Goal: Information Seeking & Learning: Learn about a topic

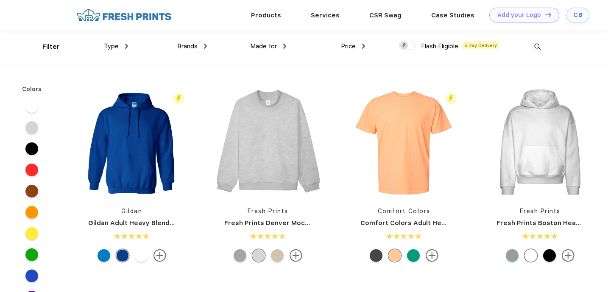
click at [540, 41] on img at bounding box center [537, 47] width 14 height 14
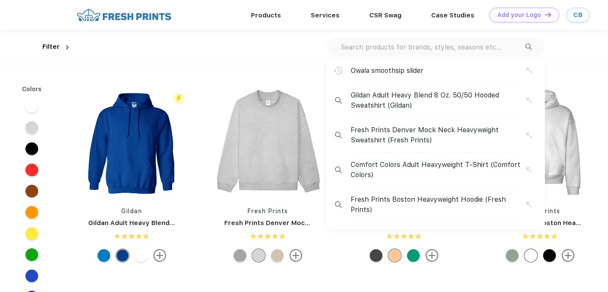
click at [411, 48] on input "text" at bounding box center [432, 46] width 186 height 9
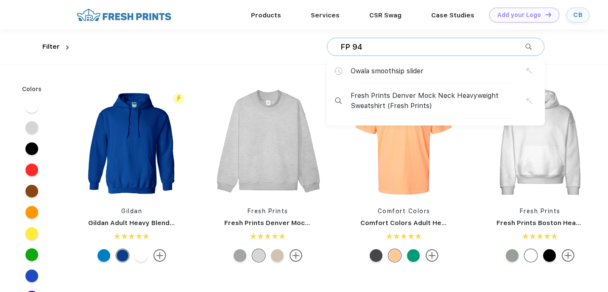
type input "FP 94"
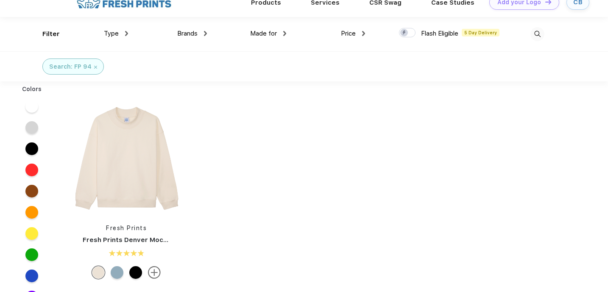
scroll to position [14, 0]
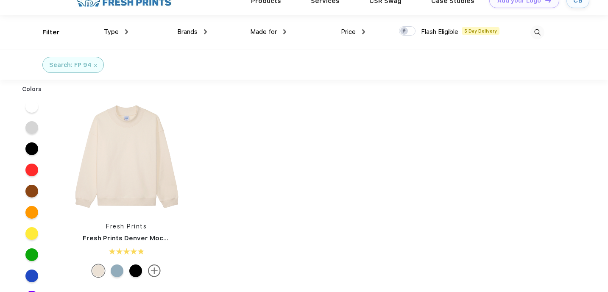
click at [94, 64] on img at bounding box center [95, 65] width 3 height 3
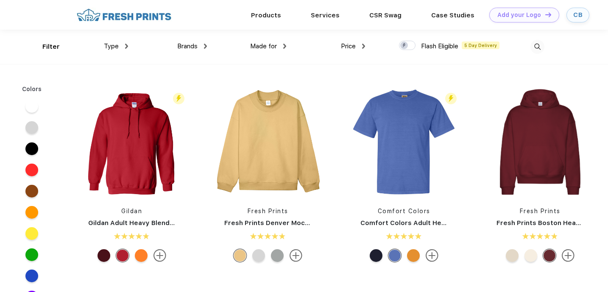
click at [543, 47] on img at bounding box center [537, 47] width 14 height 14
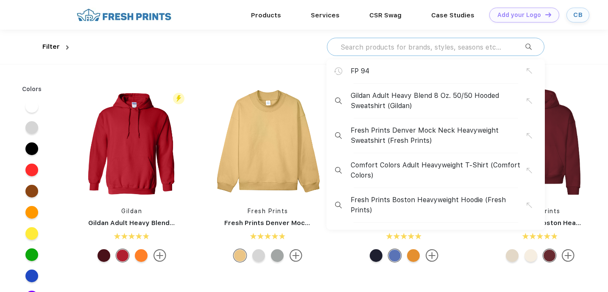
click at [440, 46] on input "text" at bounding box center [432, 46] width 186 height 9
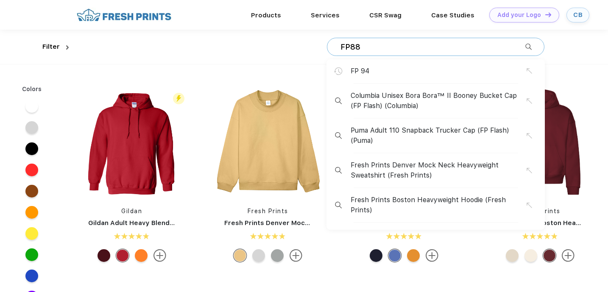
type input "FP88"
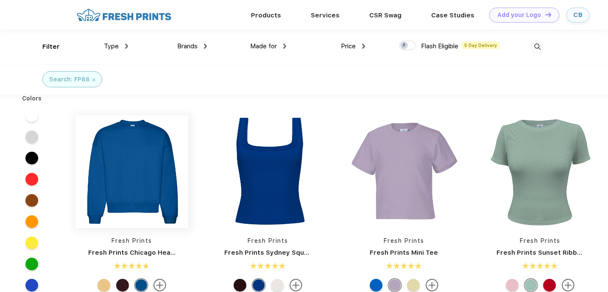
scroll to position [29, 0]
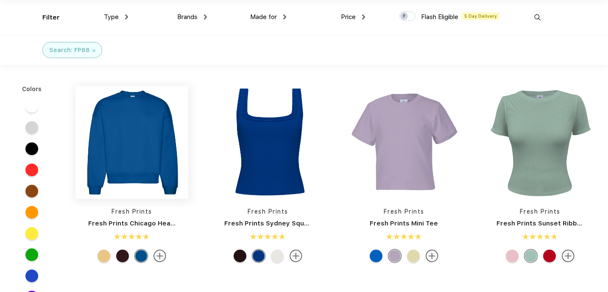
click at [128, 157] on img at bounding box center [131, 142] width 113 height 113
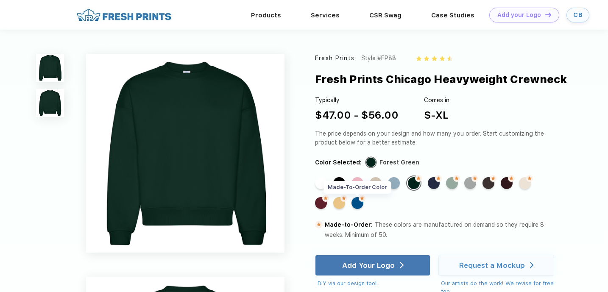
click at [354, 202] on div "Made-to-Order Color" at bounding box center [357, 203] width 12 height 12
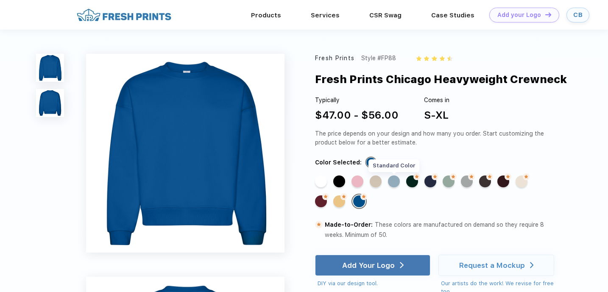
click at [396, 183] on div "Standard Color" at bounding box center [394, 181] width 12 height 12
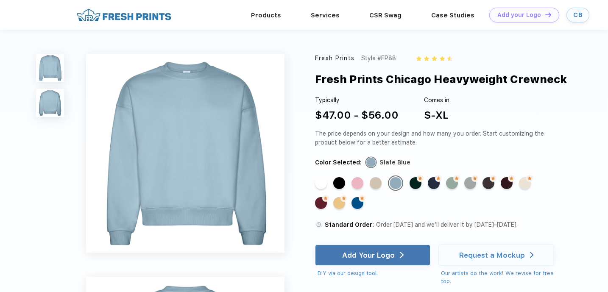
click at [323, 85] on div "Fresh Prints Chicago Heavyweight Crewneck" at bounding box center [441, 79] width 252 height 16
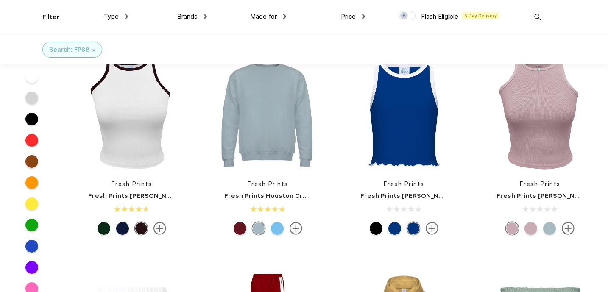
scroll to position [384, 0]
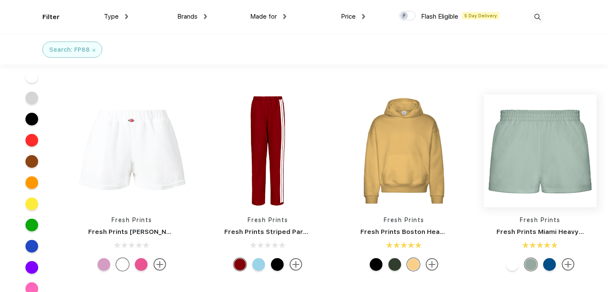
click at [534, 162] on img at bounding box center [540, 151] width 113 height 113
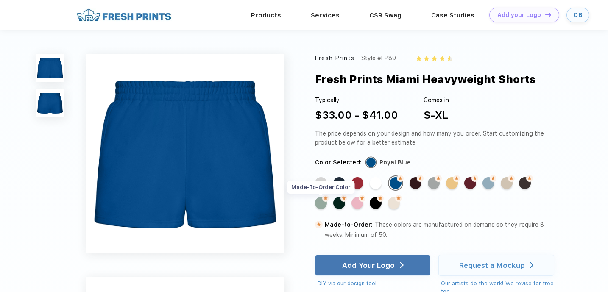
click at [323, 203] on div "Made-to-Order Color" at bounding box center [321, 203] width 12 height 12
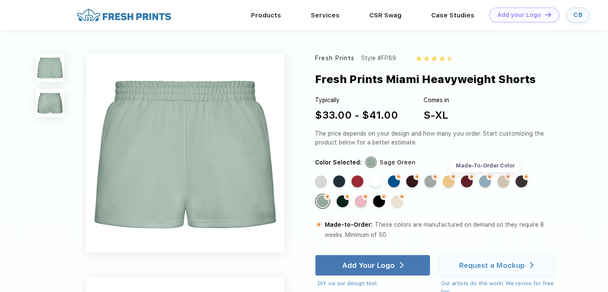
click at [488, 183] on div "Made-to-Order Color" at bounding box center [485, 181] width 12 height 12
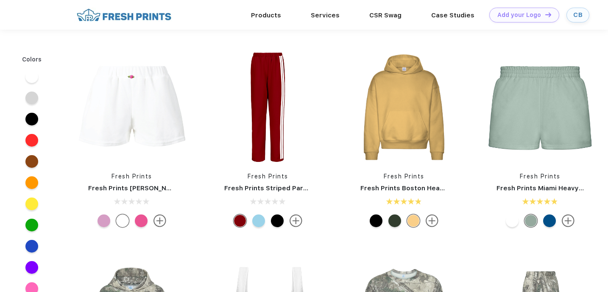
scroll to position [384, 0]
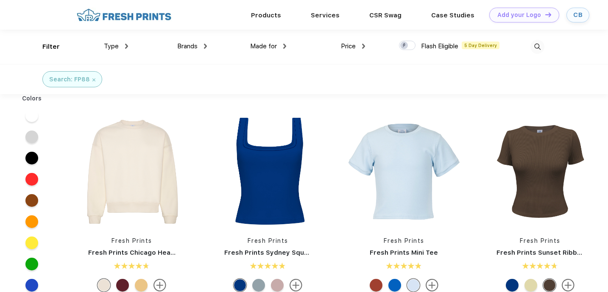
scroll to position [0, 0]
click at [94, 77] on div "Search: FP88" at bounding box center [72, 79] width 46 height 9
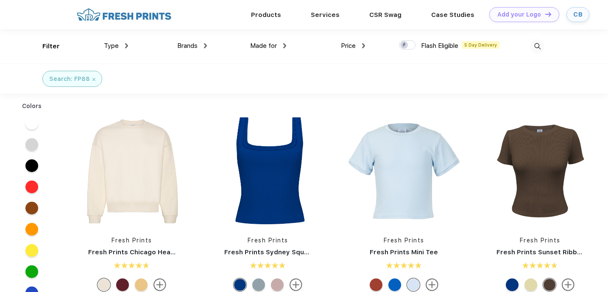
click at [93, 80] on img at bounding box center [93, 79] width 3 height 3
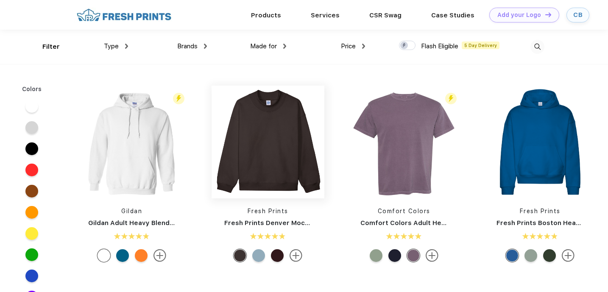
click at [275, 144] on img at bounding box center [267, 142] width 113 height 113
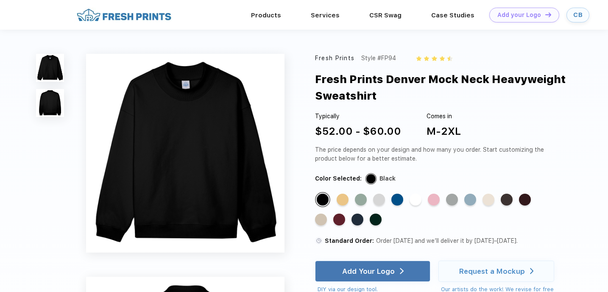
click at [32, 11] on div "Products Services Printing Fulfillment CSR Swag BIPOC-Owned Brands Women-Owned …" at bounding box center [304, 15] width 608 height 30
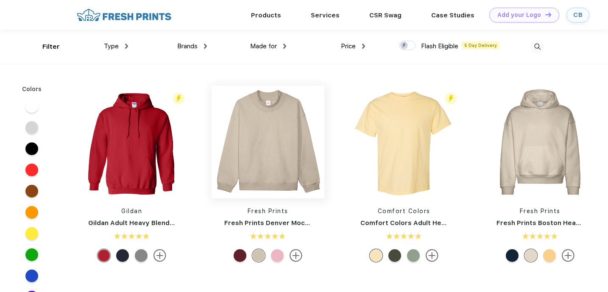
scroll to position [0, 0]
click at [540, 46] on img at bounding box center [537, 46] width 14 height 14
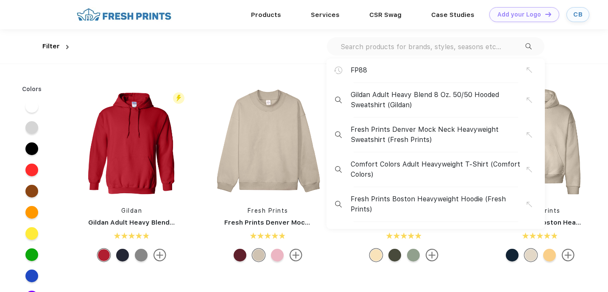
click at [442, 45] on input "text" at bounding box center [432, 46] width 186 height 9
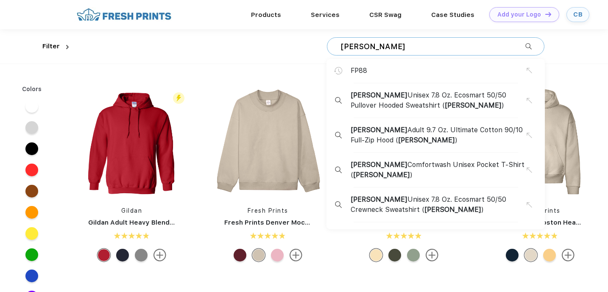
type input "hanes"
click at [378, 103] on span "Hanes Unisex 7.8 Oz. Ecosmart 50/50 Pullover Hooded Sweatshirt ( Hanes )" at bounding box center [438, 100] width 176 height 20
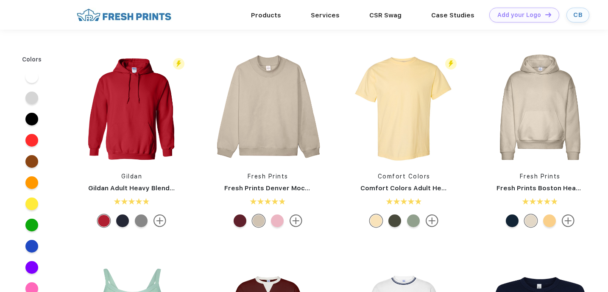
scroll to position [0, 0]
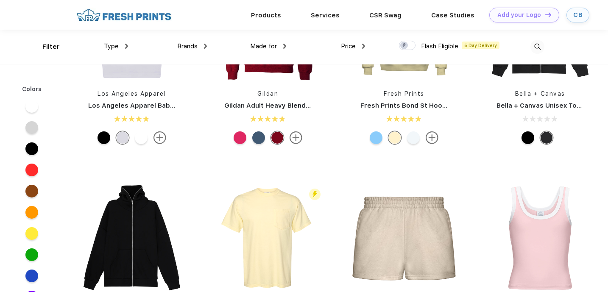
scroll to position [530, 0]
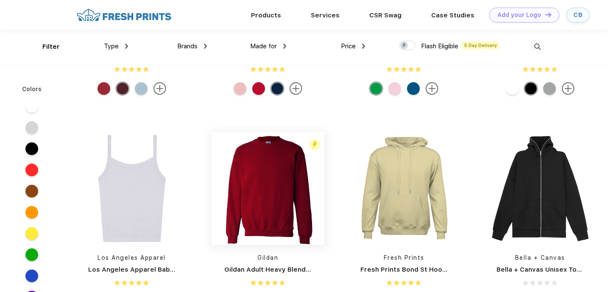
click at [251, 186] on img at bounding box center [267, 188] width 113 height 113
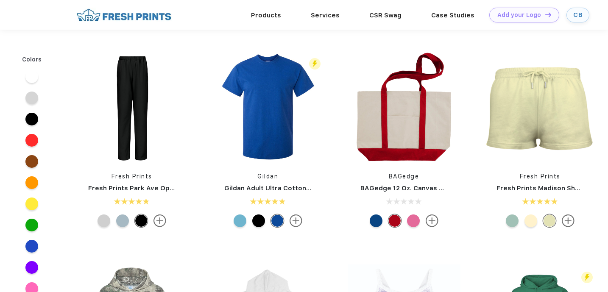
scroll to position [530, 0]
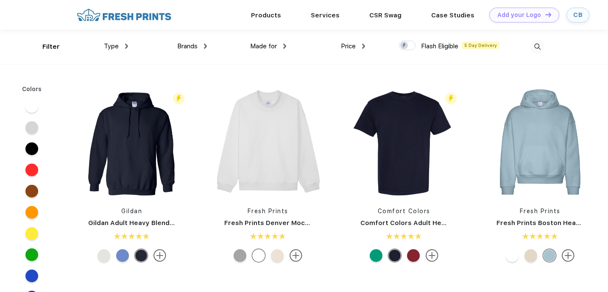
scroll to position [0, 0]
click at [191, 50] on div "Brands" at bounding box center [192, 46] width 30 height 10
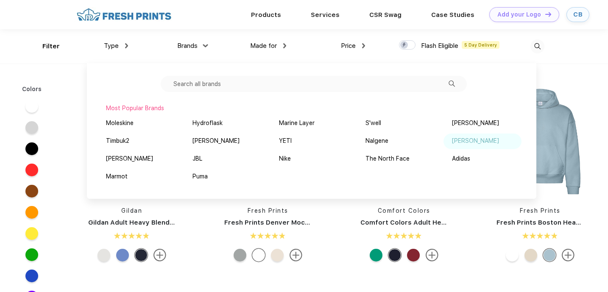
click at [456, 142] on div "[PERSON_NAME]" at bounding box center [475, 140] width 47 height 9
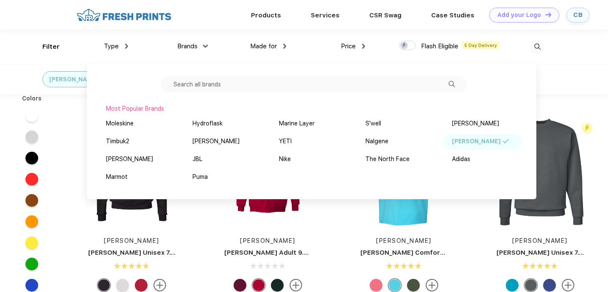
click at [23, 79] on div "[PERSON_NAME]" at bounding box center [86, 79] width 185 height 30
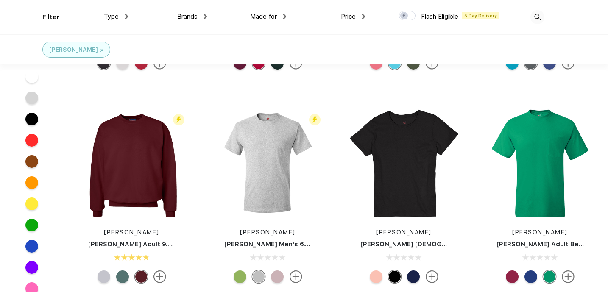
scroll to position [162, 0]
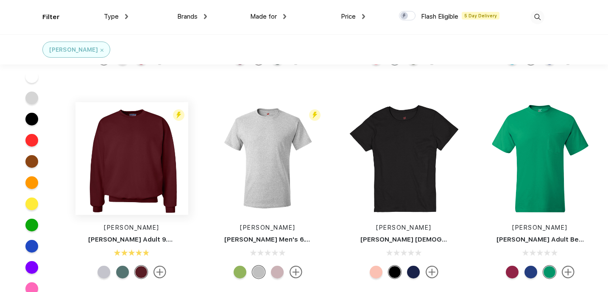
click at [150, 181] on img at bounding box center [131, 158] width 113 height 113
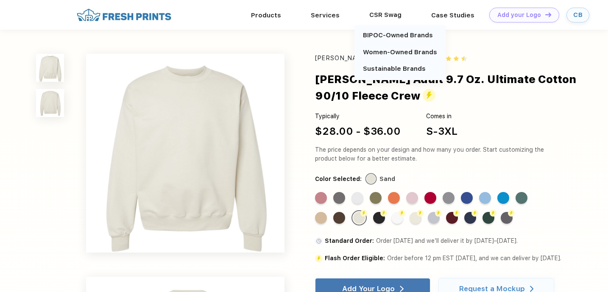
scroll to position [162, 0]
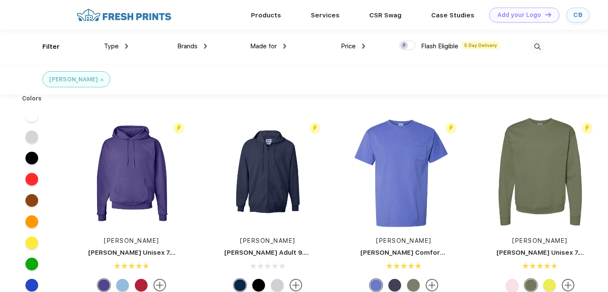
scroll to position [0, 0]
click at [186, 45] on span "Brands" at bounding box center [187, 46] width 20 height 8
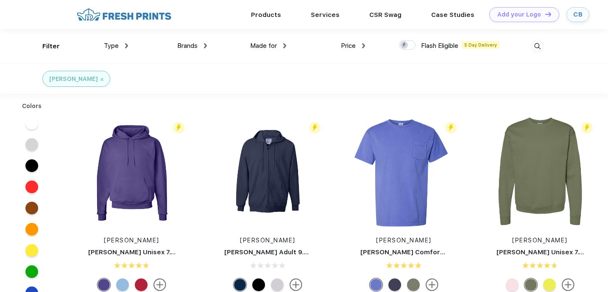
click at [193, 44] on span "Brands" at bounding box center [187, 46] width 20 height 8
click at [100, 78] on img at bounding box center [101, 79] width 3 height 3
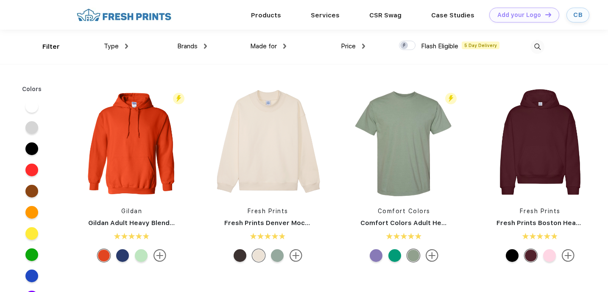
click at [541, 43] on img at bounding box center [537, 47] width 14 height 14
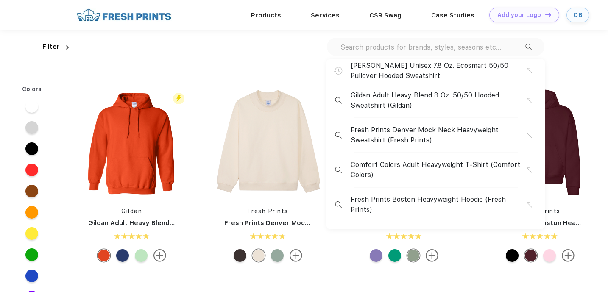
click at [296, 52] on div "Hanes Unisex 7.8 Oz. Ecosmart 50/50 Pullover Hooded Sweatshirt Gildan Adult Hea…" at bounding box center [308, 47] width 472 height 34
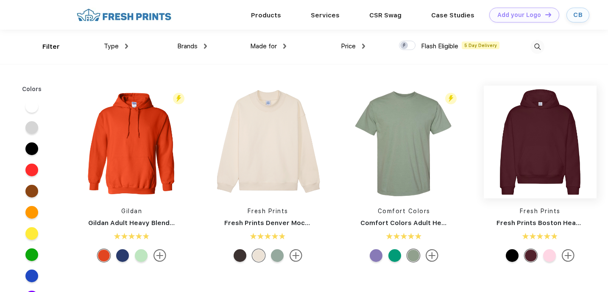
click at [531, 155] on img at bounding box center [540, 142] width 113 height 113
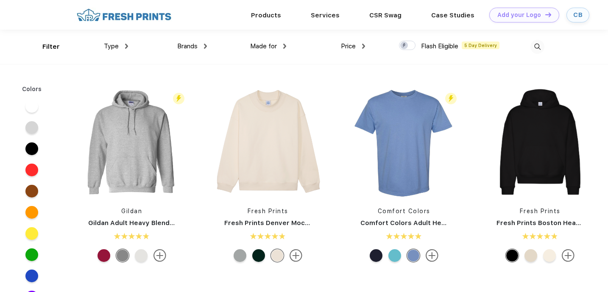
click at [539, 47] on img at bounding box center [537, 47] width 14 height 14
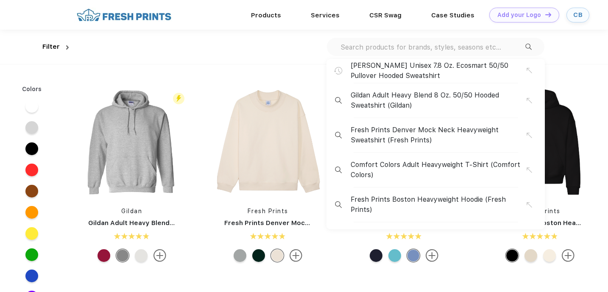
scroll to position [0, 0]
click at [386, 54] on div "[PERSON_NAME] Unisex 7.8 Oz. Ecosmart 50/50 Pullover Hooded Sweatshirt Gildan A…" at bounding box center [435, 46] width 217 height 18
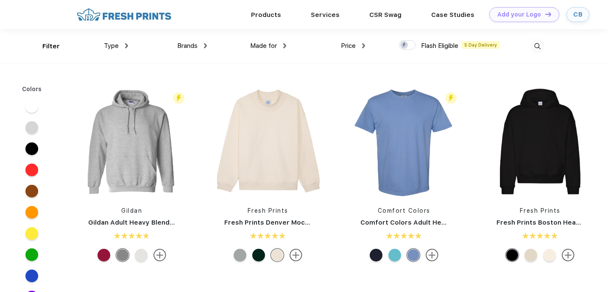
click at [537, 45] on img at bounding box center [537, 46] width 14 height 14
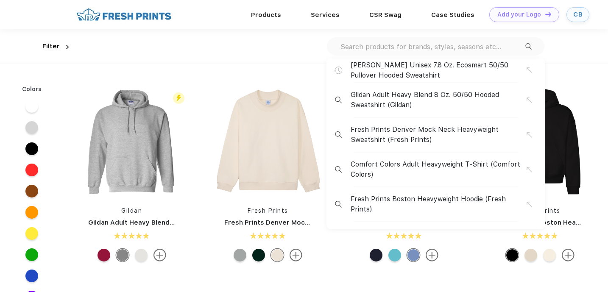
click at [385, 49] on input "text" at bounding box center [432, 46] width 186 height 9
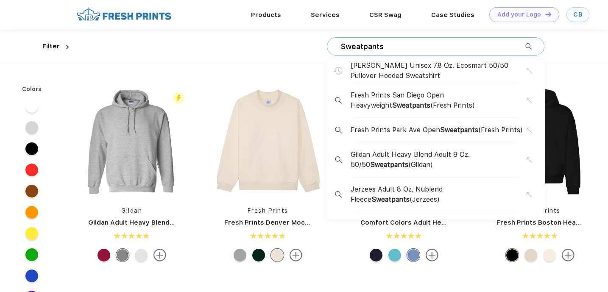
type input "Sweatpants"
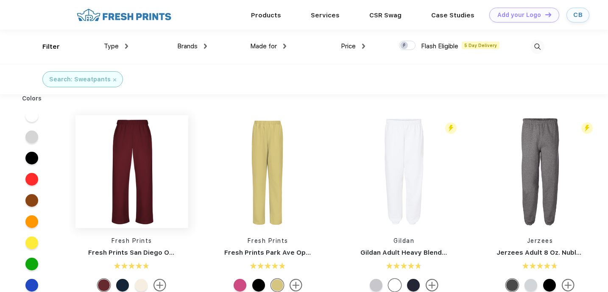
click at [139, 190] on img at bounding box center [131, 171] width 113 height 113
